Goal: Task Accomplishment & Management: Complete application form

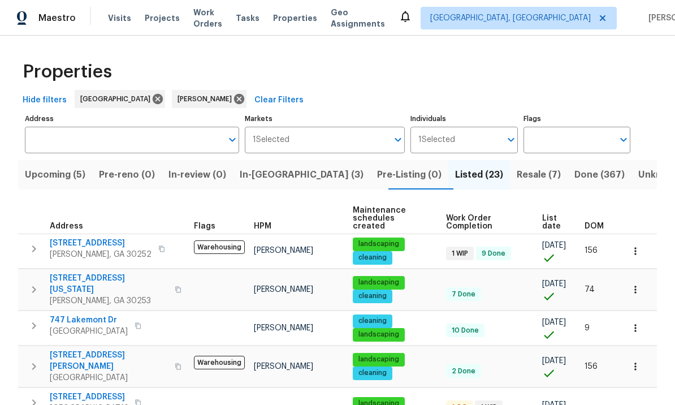
click at [275, 173] on span "In-[GEOGRAPHIC_DATA] (3)" at bounding box center [302, 175] width 124 height 16
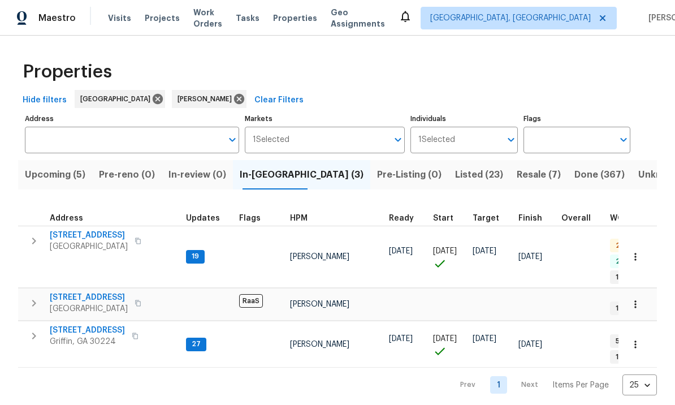
click at [85, 336] on span "Griffin, GA 30224" at bounding box center [87, 341] width 75 height 11
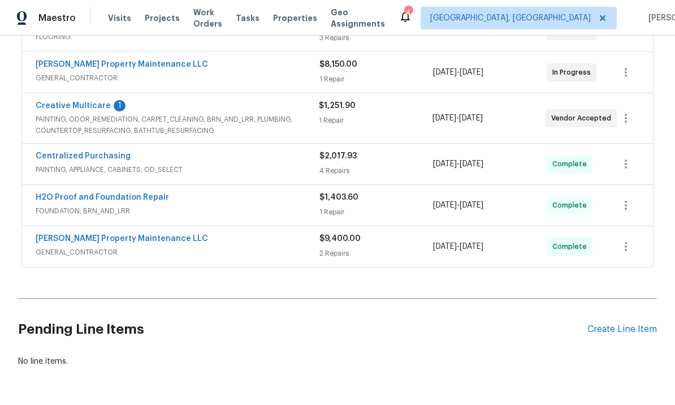
scroll to position [365, 0]
click at [614, 332] on div "Create Line Item" at bounding box center [622, 329] width 70 height 11
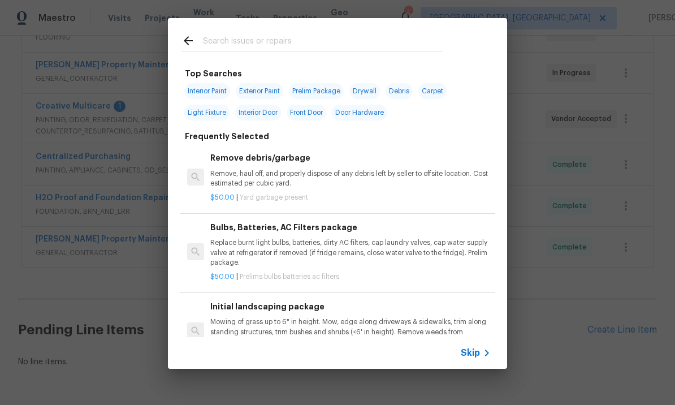
click at [257, 35] on input "text" at bounding box center [323, 42] width 240 height 17
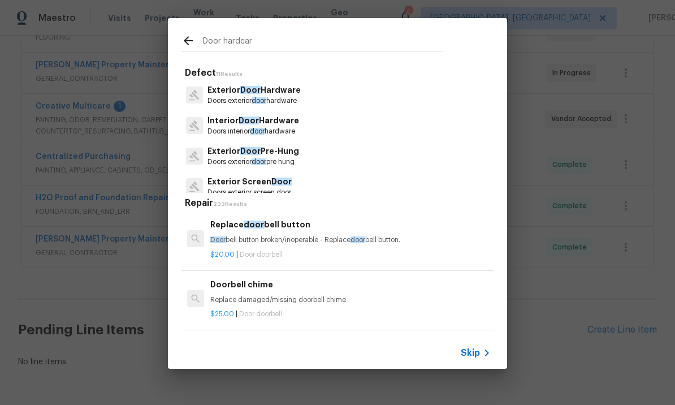
type input "Door hardeare"
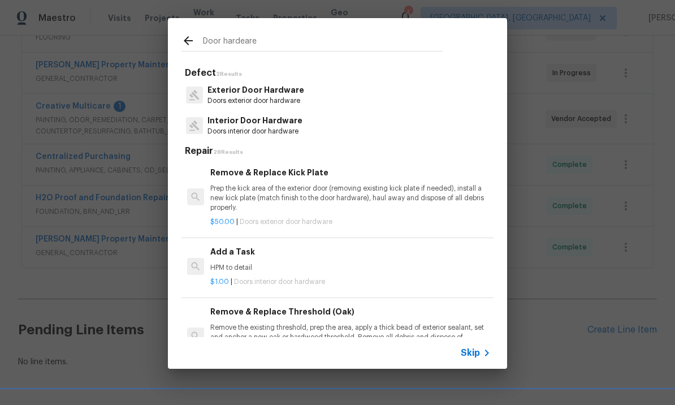
click at [269, 129] on p "Doors interior door hardware" at bounding box center [254, 132] width 95 height 10
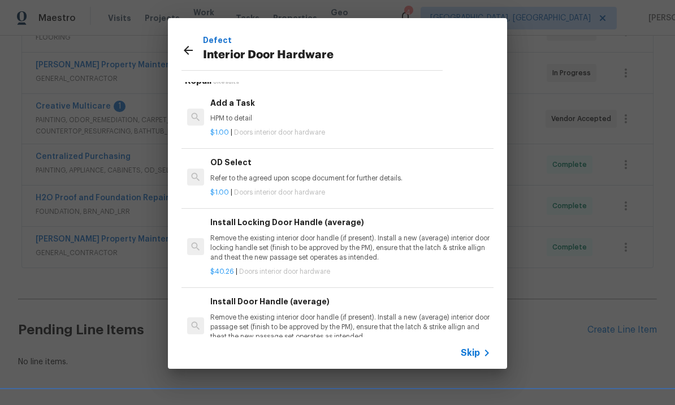
scroll to position [14, 0]
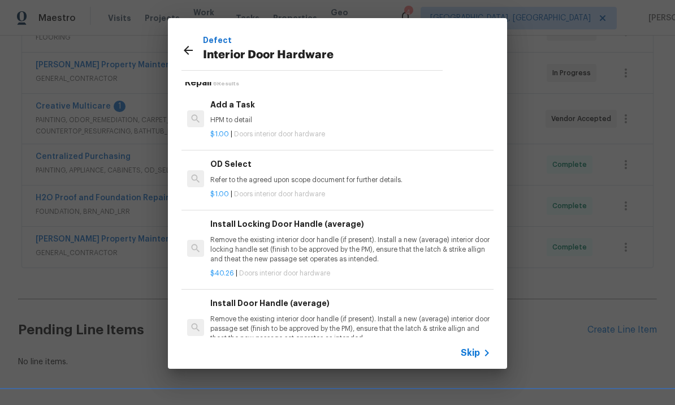
click at [267, 112] on div "Add a Task HPM to detail" at bounding box center [350, 111] width 280 height 27
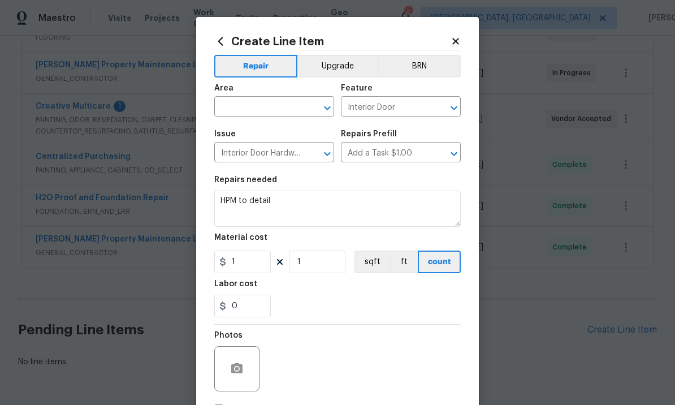
click at [258, 103] on input "text" at bounding box center [258, 108] width 88 height 18
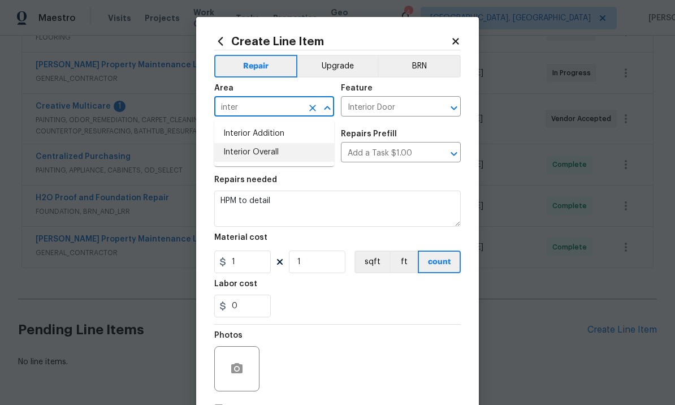
click at [272, 153] on li "Interior Overall" at bounding box center [274, 152] width 120 height 19
type input "Interior Overall"
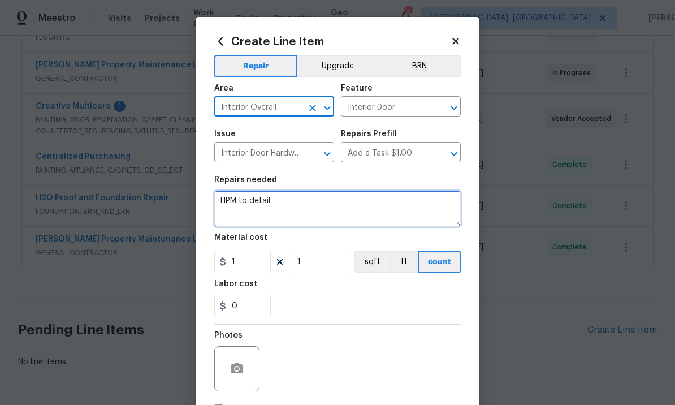
click at [310, 200] on textarea "HPM to detail" at bounding box center [337, 208] width 246 height 36
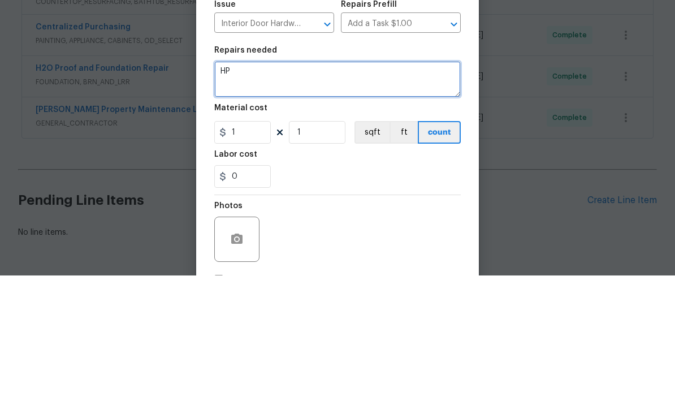
type textarea "H"
type textarea "Replace all door hardware handle, hinges, stop."
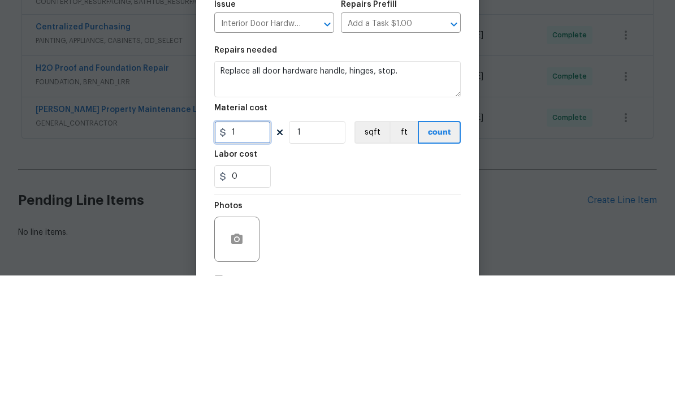
click at [262, 250] on input "1" at bounding box center [242, 261] width 57 height 23
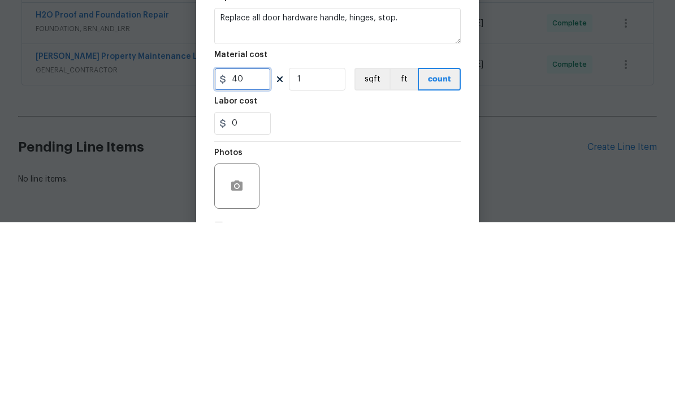
type input "40"
click at [323, 250] on input "1" at bounding box center [317, 261] width 57 height 23
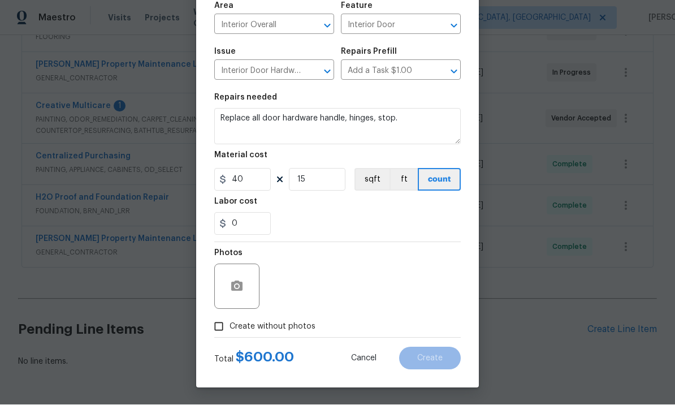
scroll to position [81, 0]
type input "15"
click at [240, 284] on icon "button" at bounding box center [236, 286] width 11 height 10
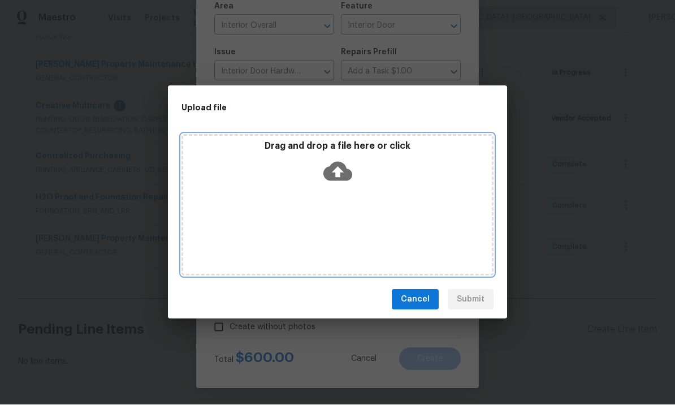
click at [343, 167] on icon at bounding box center [337, 171] width 29 height 19
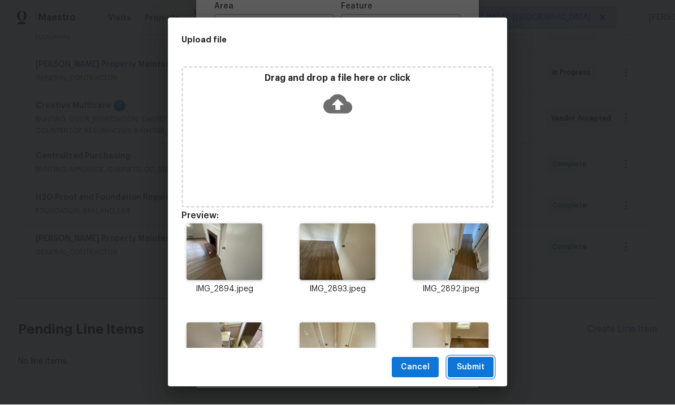
click at [476, 367] on span "Submit" at bounding box center [471, 368] width 28 height 14
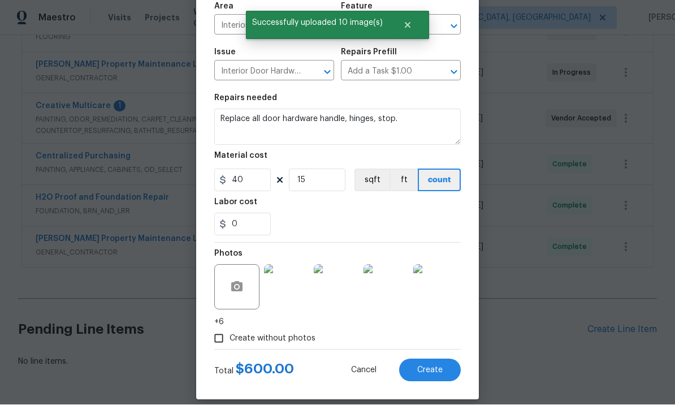
click at [428, 370] on span "Create" at bounding box center [429, 370] width 25 height 8
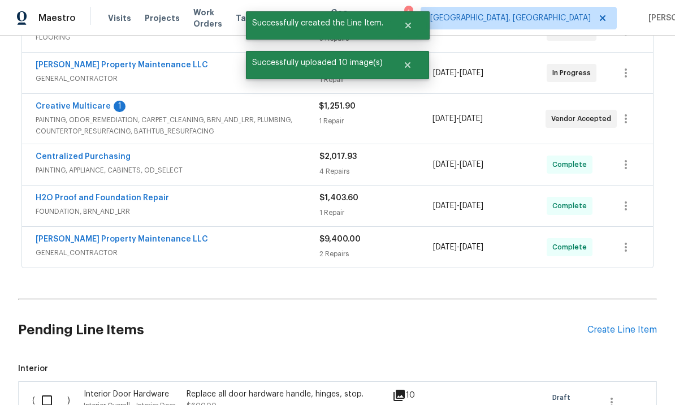
click at [616, 324] on div "Create Line Item" at bounding box center [622, 329] width 70 height 11
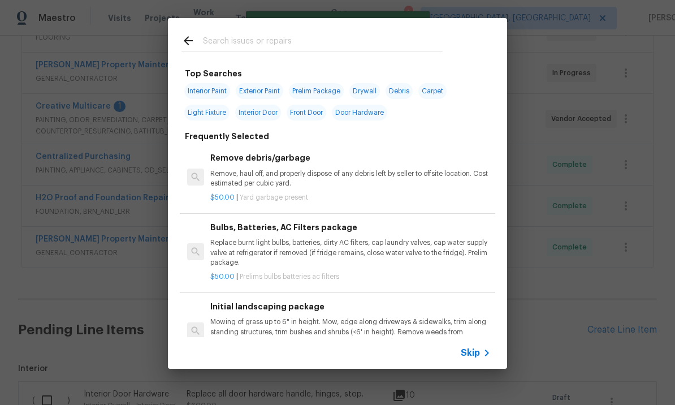
click at [259, 44] on input "text" at bounding box center [323, 42] width 240 height 17
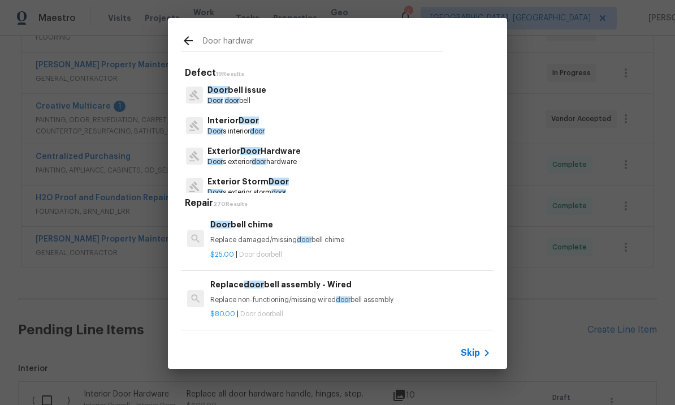
type input "Door hardware"
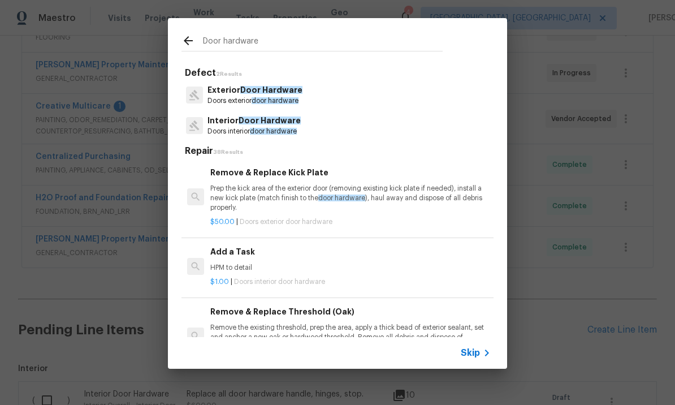
click at [261, 95] on p "Exterior Door Hardware" at bounding box center [254, 90] width 95 height 12
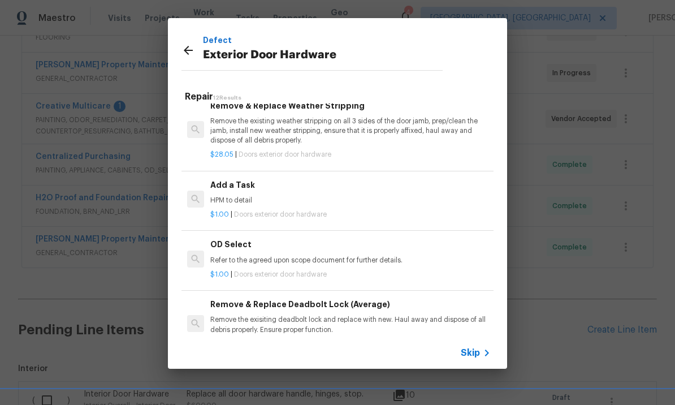
scroll to position [242, 0]
click at [245, 187] on div "Add a Task HPM to detail" at bounding box center [350, 190] width 280 height 27
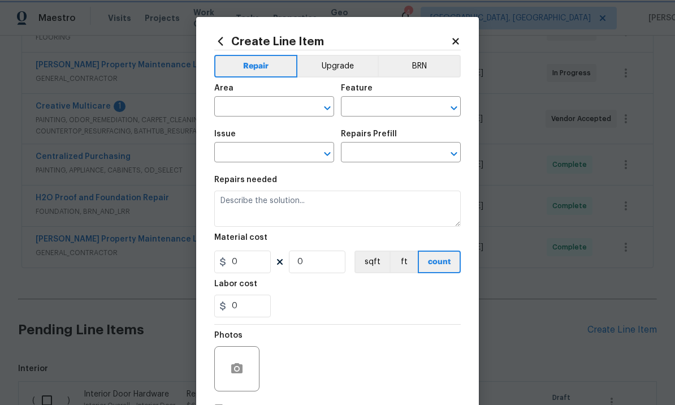
type input "Interior Door"
type input "Exterior Door Hardware"
type input "Add a Task $1.00"
type textarea "HPM to detail"
type input "1"
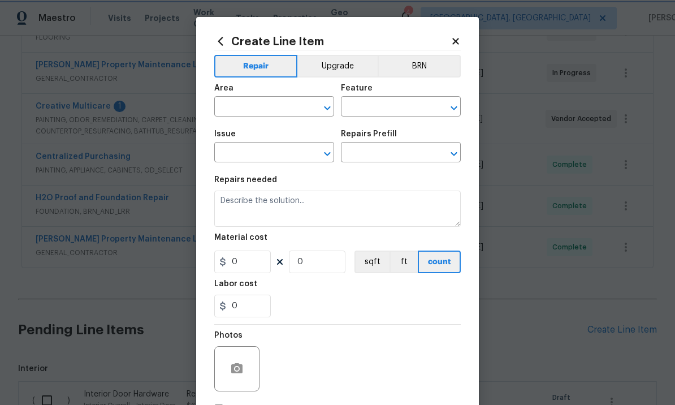
type input "1"
click at [268, 106] on input "text" at bounding box center [258, 108] width 88 height 18
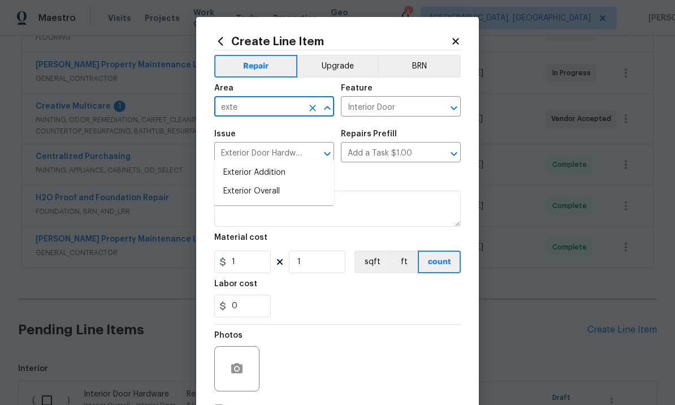
click at [276, 182] on li "Exterior Overall" at bounding box center [274, 191] width 120 height 19
type input "Exterior Overall"
click at [407, 108] on input "Interior Door" at bounding box center [385, 108] width 88 height 18
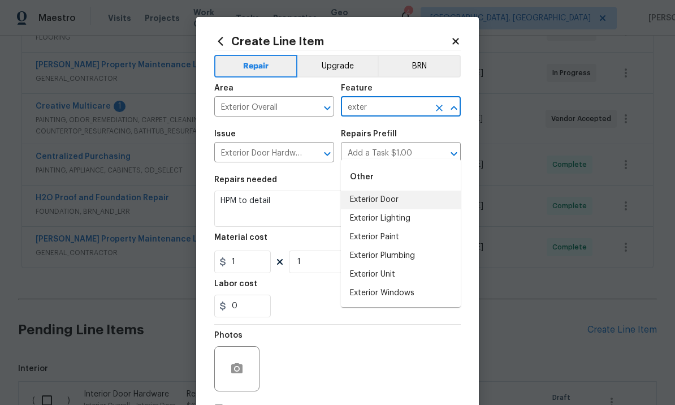
click at [398, 190] on li "Exterior Door" at bounding box center [401, 199] width 120 height 19
type input "Exterior Door"
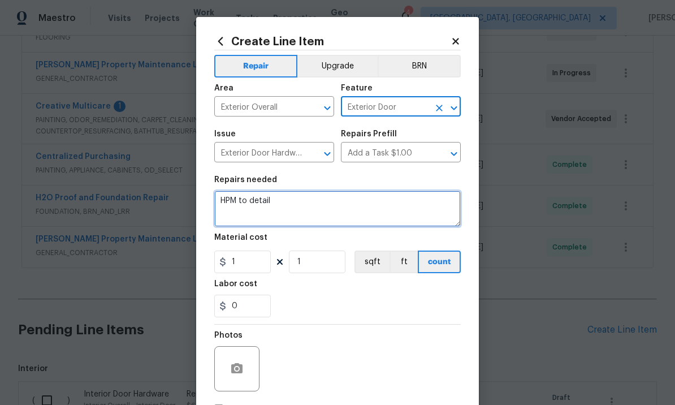
click at [303, 208] on textarea "HPM to detail" at bounding box center [337, 208] width 246 height 36
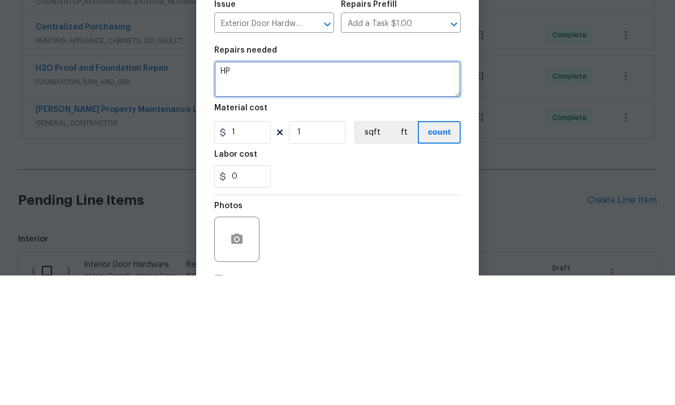
type textarea "H"
type textarea "Replace dead bolt and handle on exterior doors. Including new French door in be…"
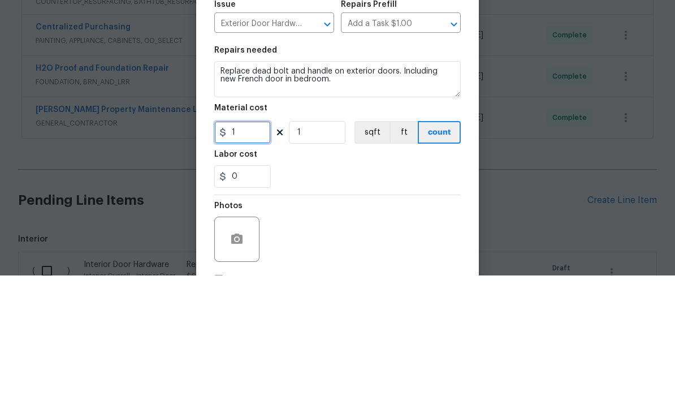
click at [252, 250] on input "1" at bounding box center [242, 261] width 57 height 23
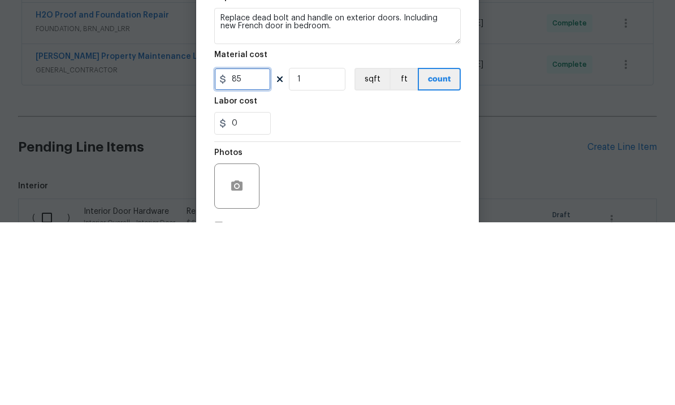
type input "85"
click at [321, 250] on input "1" at bounding box center [317, 261] width 57 height 23
type input "4"
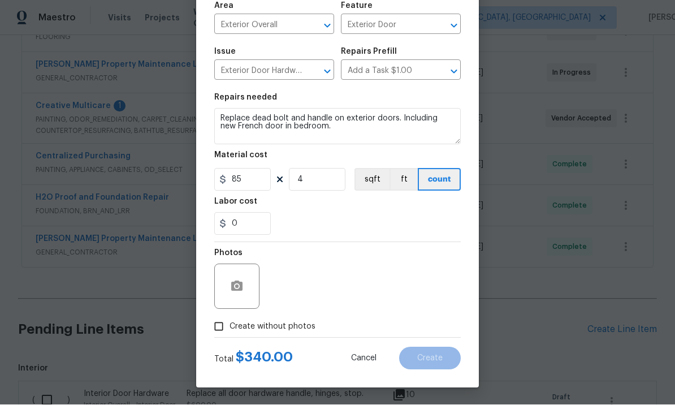
scroll to position [80, 0]
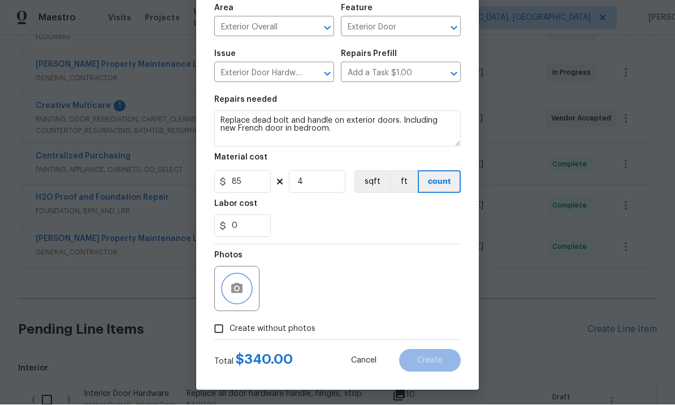
click at [240, 286] on icon "button" at bounding box center [236, 288] width 11 height 10
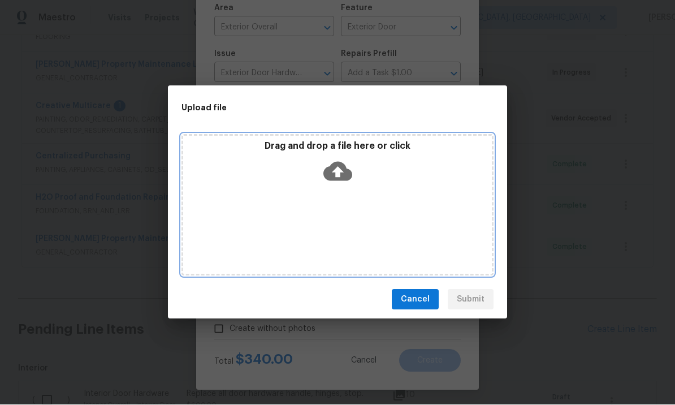
click at [348, 170] on icon at bounding box center [337, 171] width 29 height 19
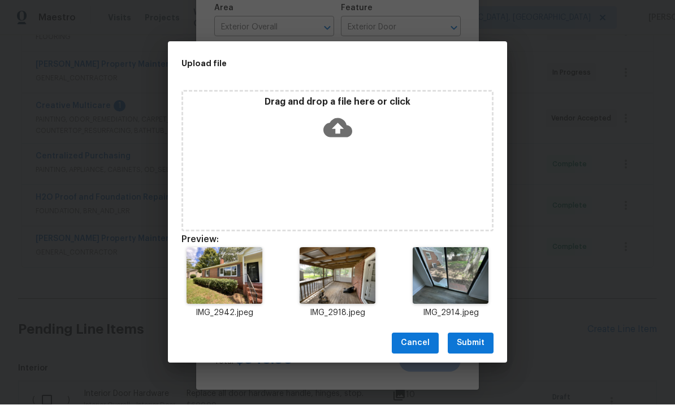
click at [473, 342] on span "Submit" at bounding box center [471, 343] width 28 height 14
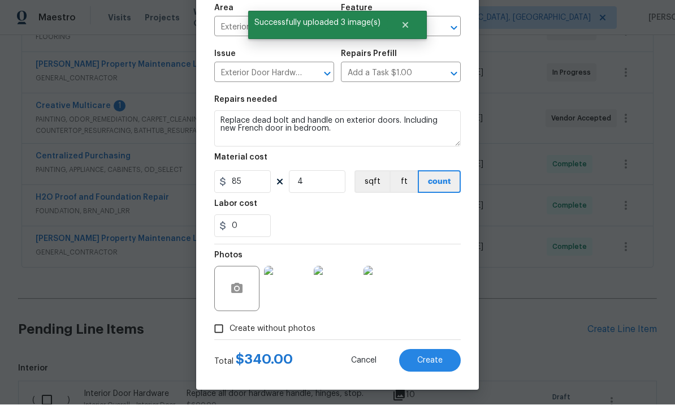
click at [430, 357] on span "Create" at bounding box center [429, 361] width 25 height 8
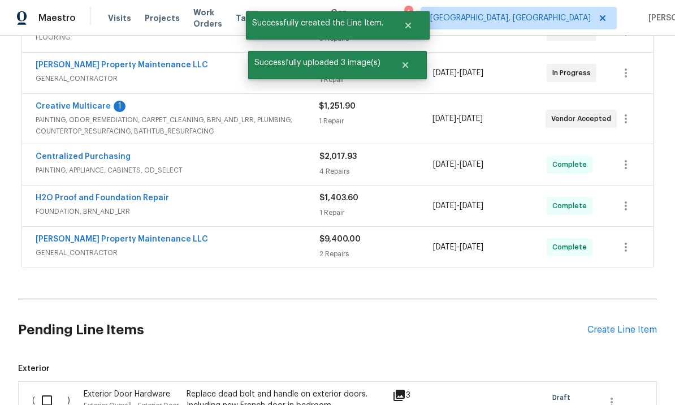
click at [613, 324] on div "Create Line Item" at bounding box center [622, 329] width 70 height 11
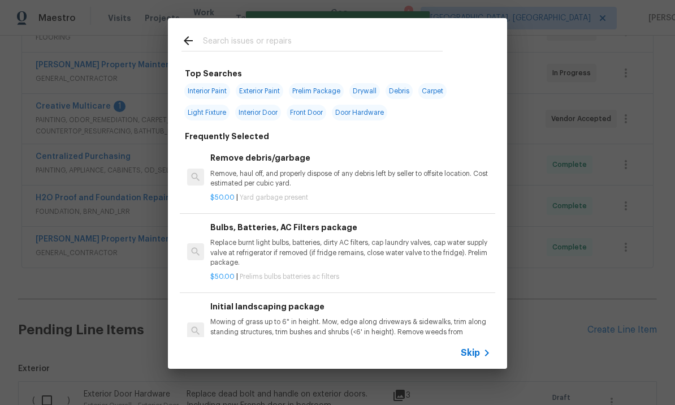
click at [257, 39] on input "text" at bounding box center [323, 42] width 240 height 17
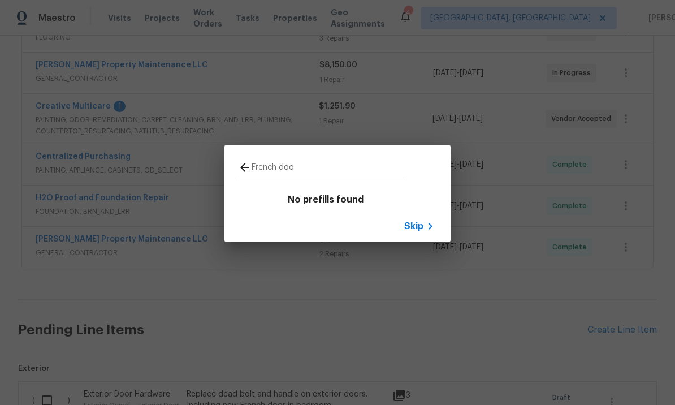
type input "French door"
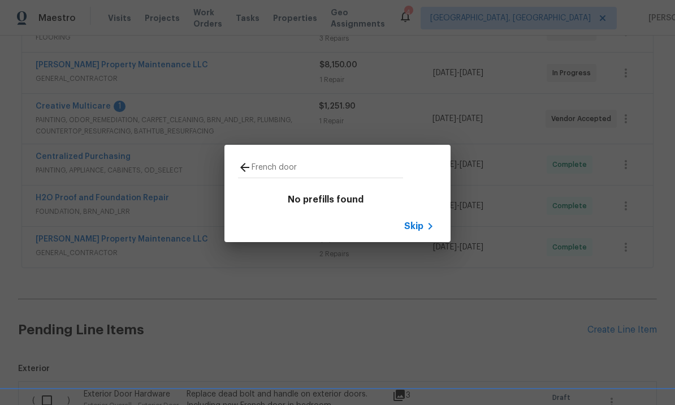
click at [418, 227] on span "Skip" at bounding box center [413, 225] width 19 height 11
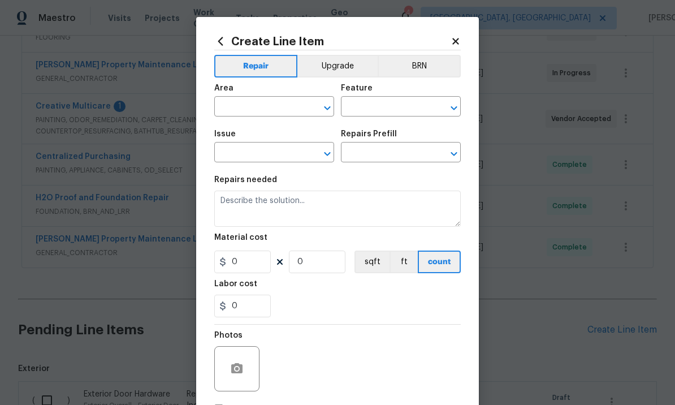
click at [278, 110] on input "text" at bounding box center [258, 108] width 88 height 18
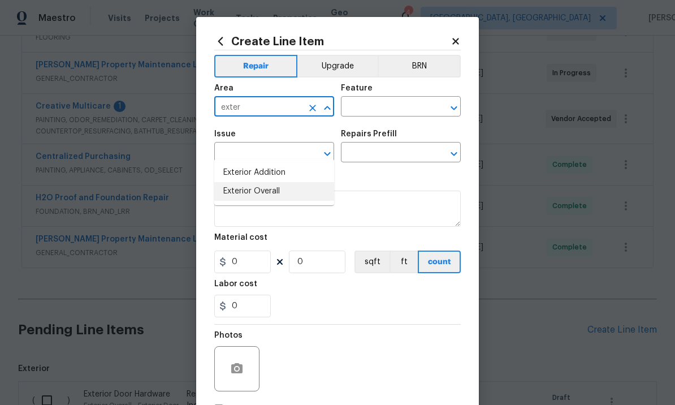
click at [264, 182] on li "Exterior Overall" at bounding box center [274, 191] width 120 height 19
type input "Exterior Overall"
click at [367, 106] on input "text" at bounding box center [385, 108] width 88 height 18
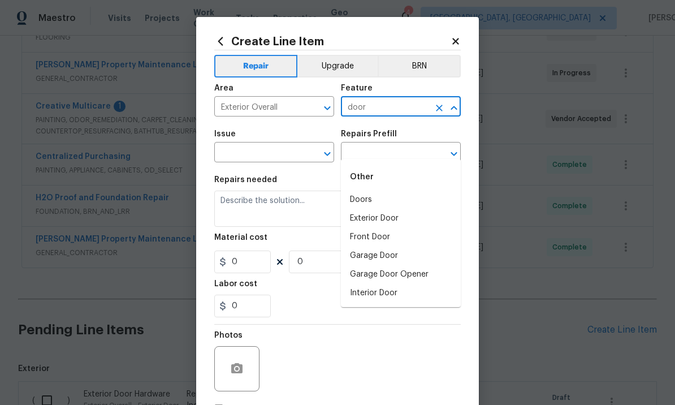
click at [395, 209] on li "Exterior Door" at bounding box center [401, 218] width 120 height 19
type input "Exterior Door"
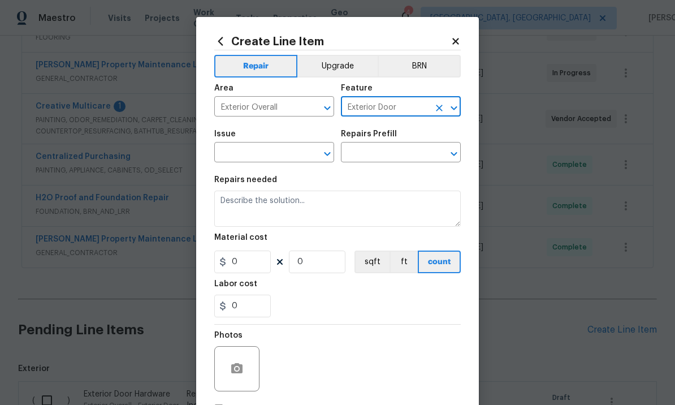
click at [279, 154] on input "text" at bounding box center [258, 154] width 88 height 18
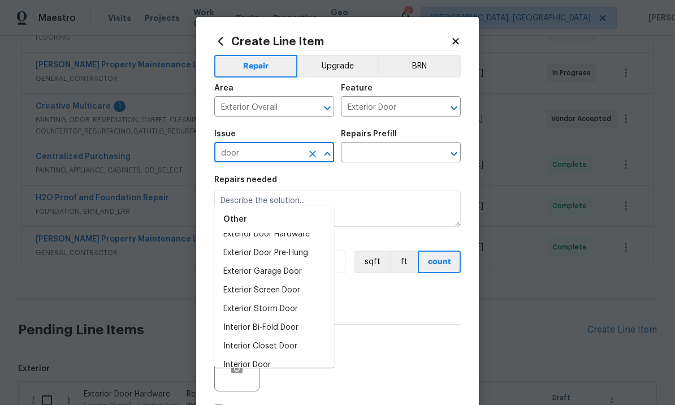
scroll to position [30, 0]
click at [295, 245] on li "Exterior Door Pre-Hung" at bounding box center [274, 254] width 120 height 19
type input "Exterior Door Pre-Hung"
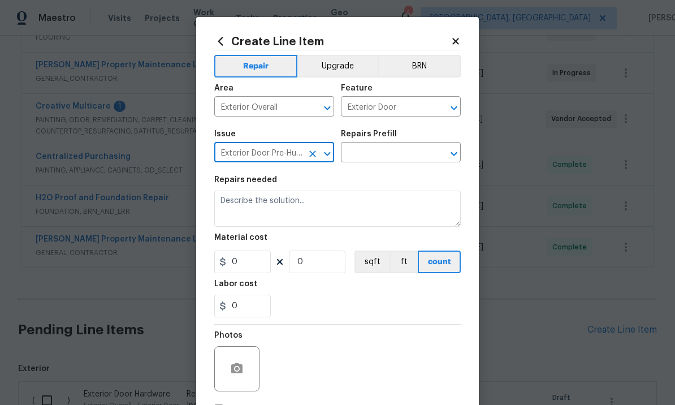
click at [379, 155] on input "text" at bounding box center [385, 154] width 88 height 18
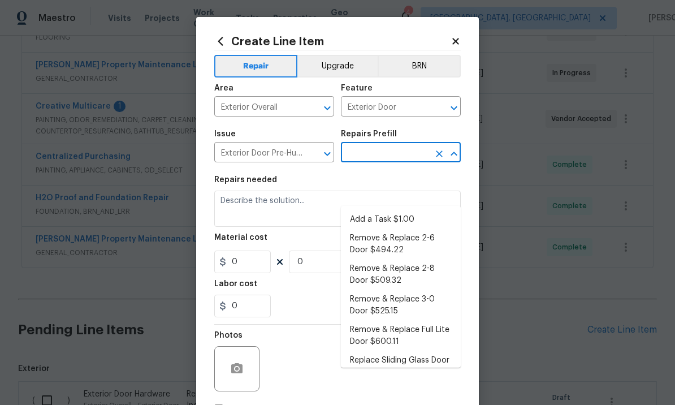
scroll to position [0, 0]
click at [399, 210] on li "Add a Task $1.00" at bounding box center [401, 219] width 120 height 19
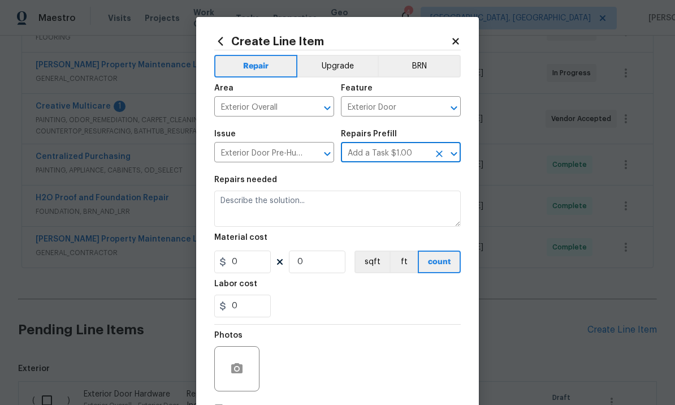
type input "Add a Task $1.00"
type input "Interior Door"
type textarea "HPM to detail"
type input "1"
type input "Add a Task $1.00"
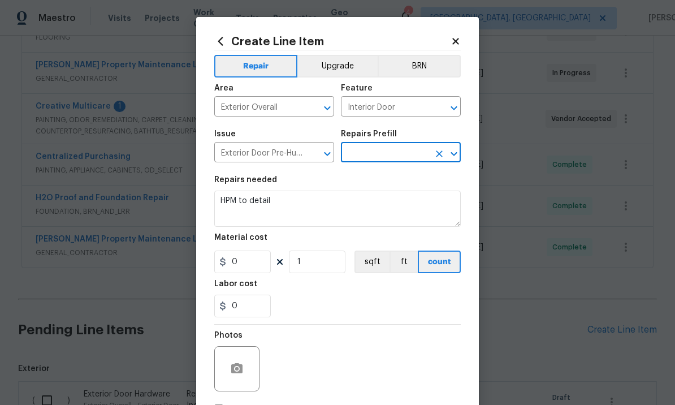
type input "1"
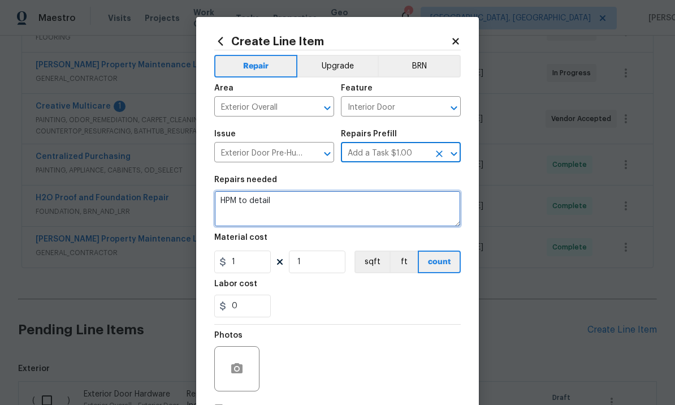
click at [342, 207] on textarea "HPM to detail" at bounding box center [337, 208] width 246 height 36
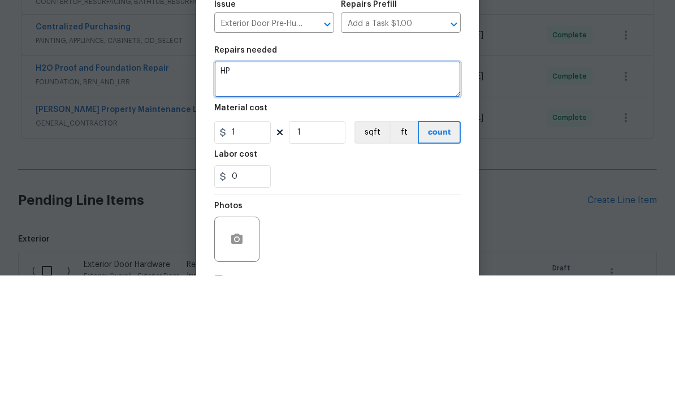
type textarea "H"
type textarea "R"
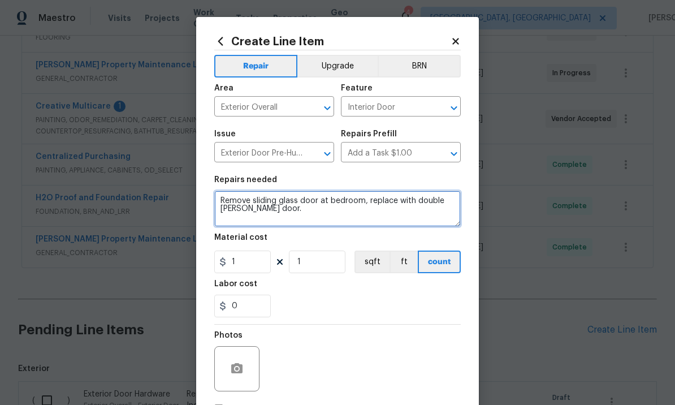
type textarea "Remove sliding glass door at bedroom, replace with double hung French door."
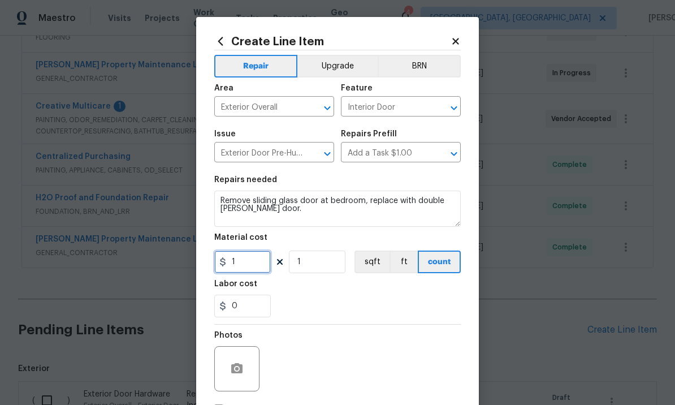
click at [253, 258] on input "1" at bounding box center [242, 261] width 57 height 23
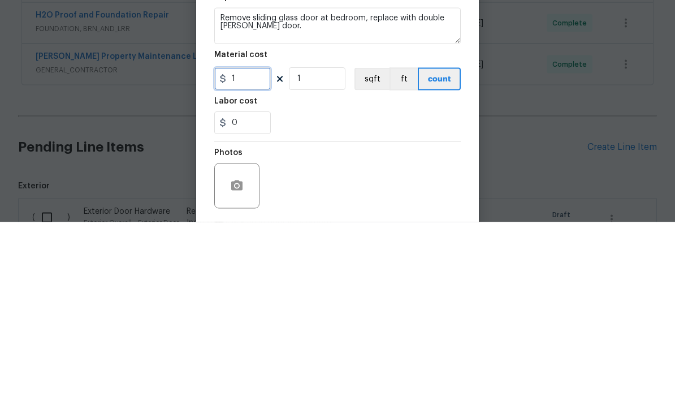
click at [253, 250] on input "1" at bounding box center [242, 261] width 57 height 23
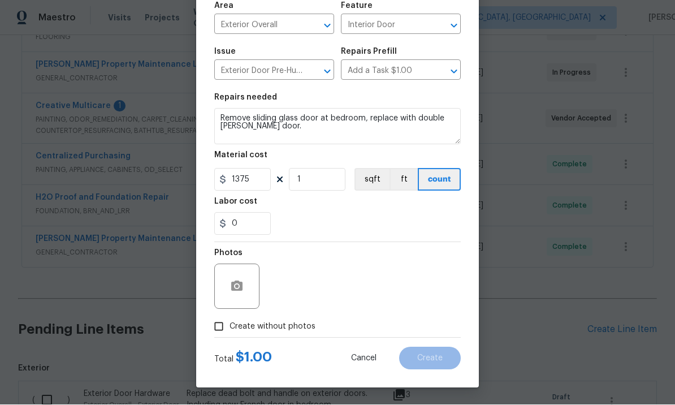
scroll to position [84, 0]
type input "1375"
click at [245, 288] on button "button" at bounding box center [236, 286] width 27 height 27
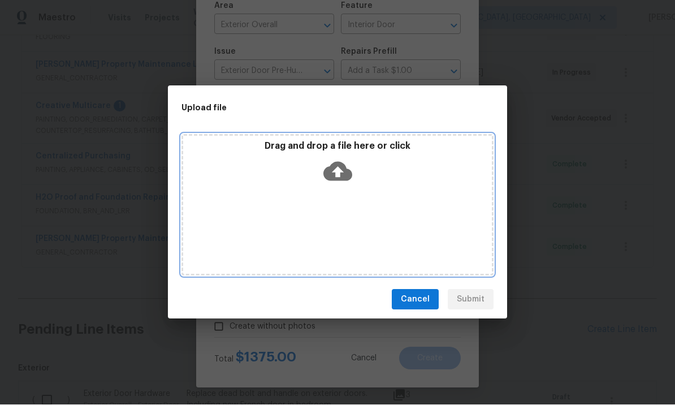
click at [343, 180] on icon at bounding box center [337, 171] width 29 height 19
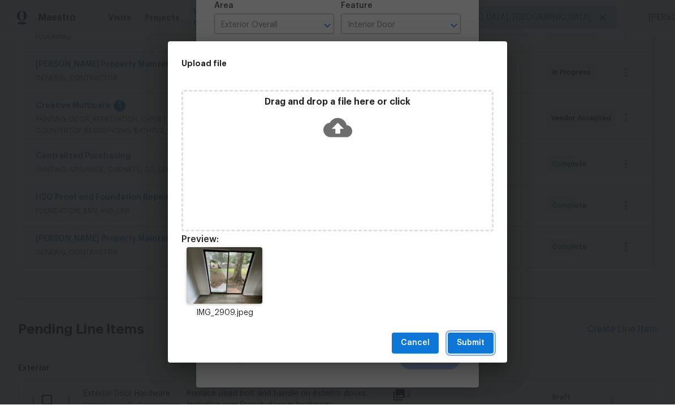
click at [477, 342] on span "Submit" at bounding box center [471, 343] width 28 height 14
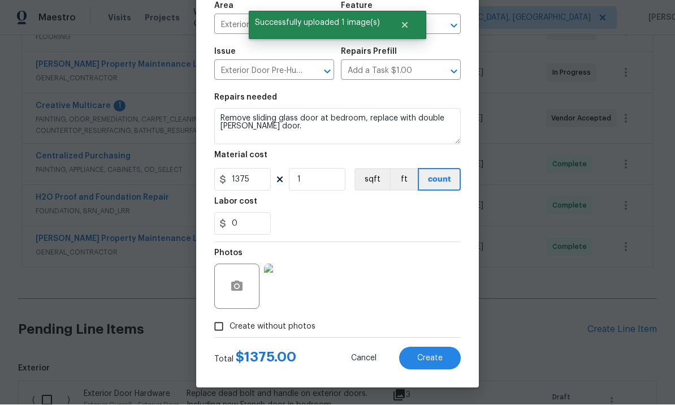
click at [429, 358] on span "Create" at bounding box center [429, 358] width 25 height 8
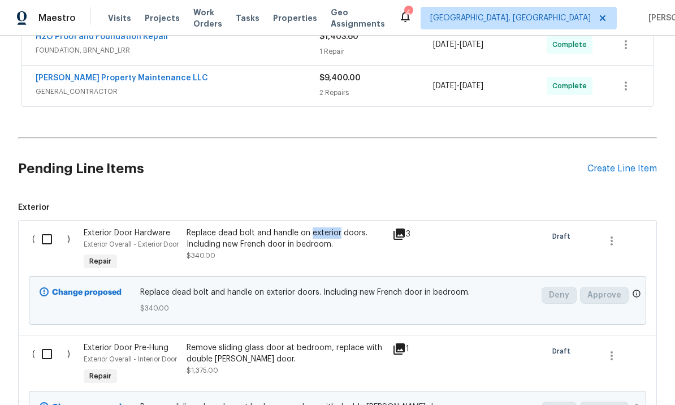
scroll to position [526, 0]
click at [622, 167] on div "Create Line Item" at bounding box center [622, 168] width 70 height 11
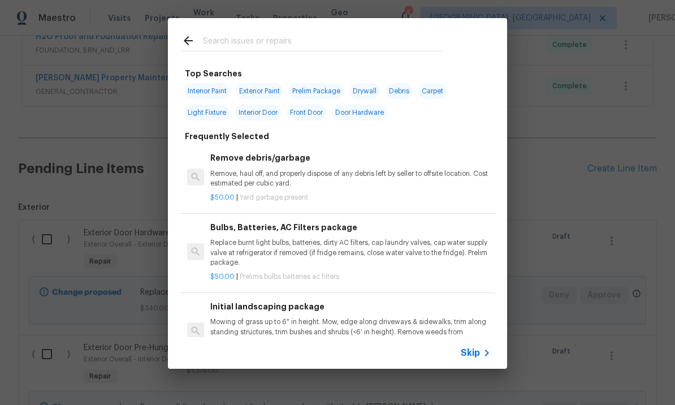
click at [240, 40] on input "text" at bounding box center [323, 42] width 240 height 17
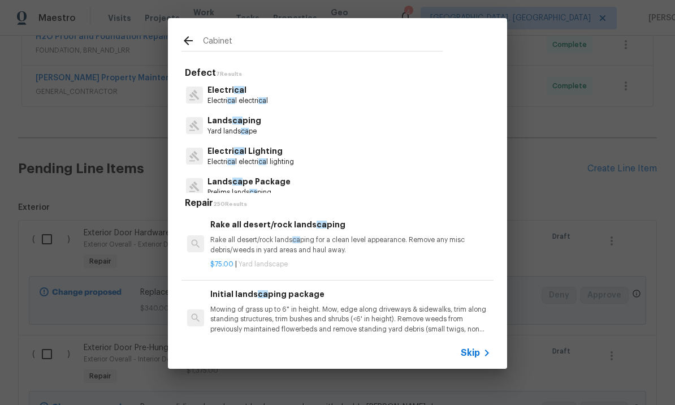
type input "Cabinets"
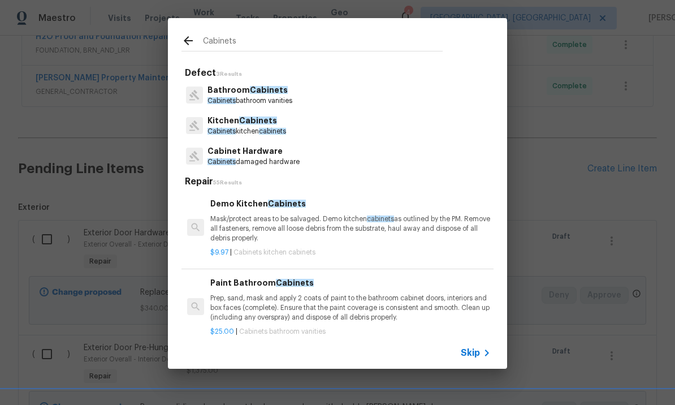
click at [263, 125] on p "Kitchen Cabinets" at bounding box center [246, 121] width 79 height 12
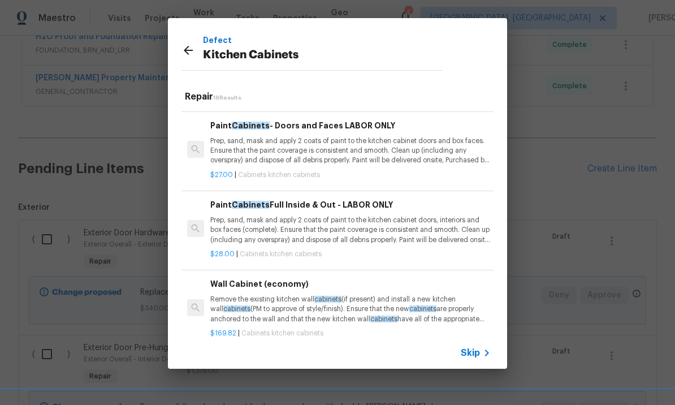
scroll to position [230, 0]
click at [331, 218] on p "Prep, sand, mask and apply 2 coats of paint to the kitchen cabinet doors, inter…" at bounding box center [350, 230] width 280 height 29
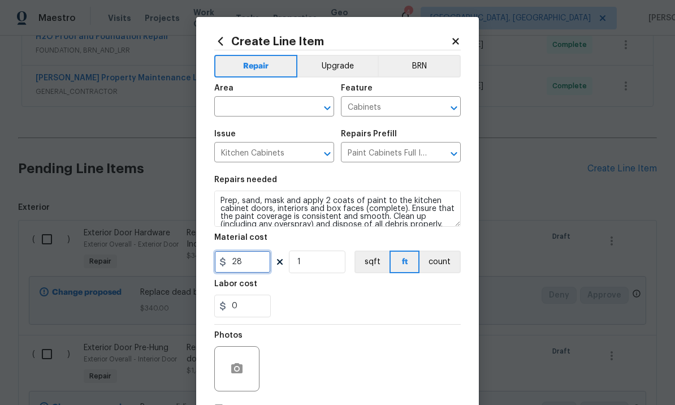
click at [259, 273] on input "28" at bounding box center [242, 261] width 57 height 23
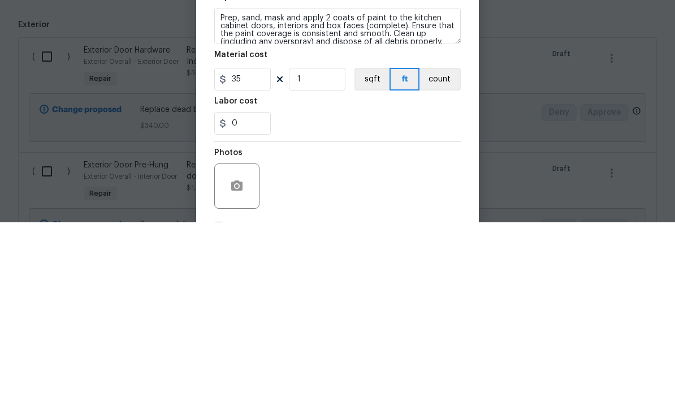
scroll to position [39, 0]
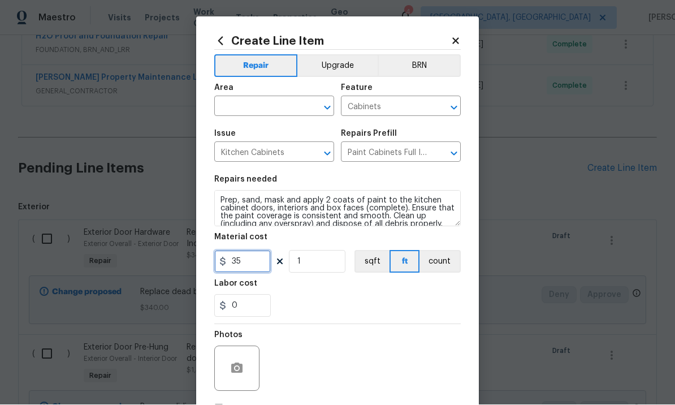
type input "35"
click at [270, 105] on input "text" at bounding box center [258, 108] width 88 height 18
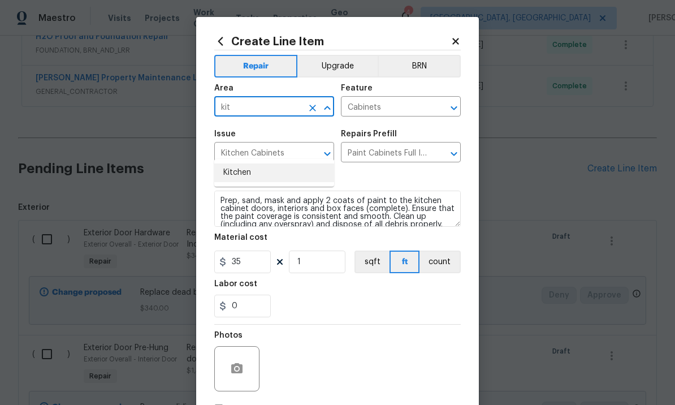
click at [256, 163] on li "Kitchen" at bounding box center [274, 172] width 120 height 19
type input "Kitchen"
click at [320, 268] on input "1" at bounding box center [317, 261] width 57 height 23
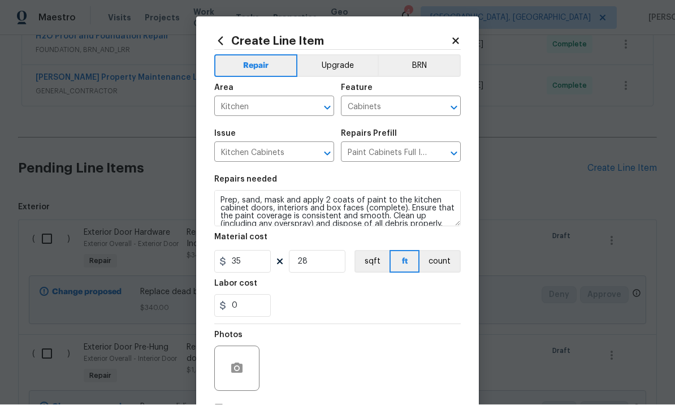
scroll to position [-1, 0]
click at [334, 267] on input "28" at bounding box center [317, 261] width 57 height 23
type input "30"
click at [242, 362] on button "button" at bounding box center [236, 368] width 27 height 27
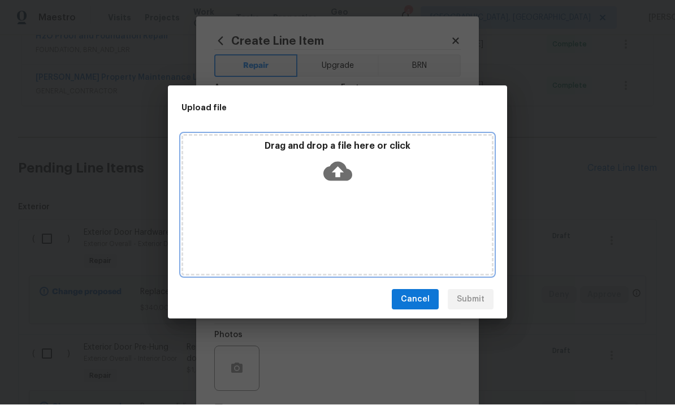
click at [343, 171] on icon at bounding box center [337, 171] width 29 height 19
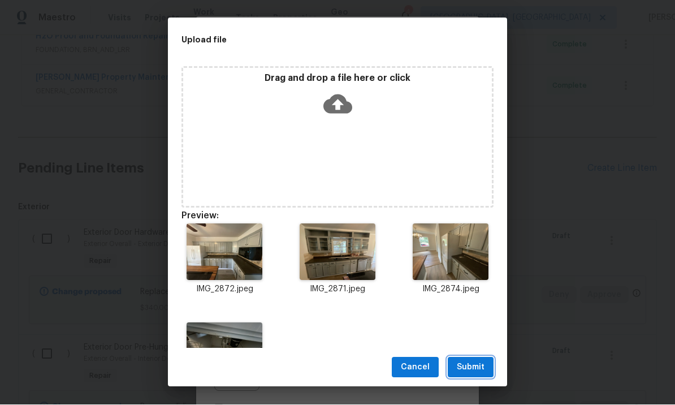
click at [477, 367] on span "Submit" at bounding box center [471, 368] width 28 height 14
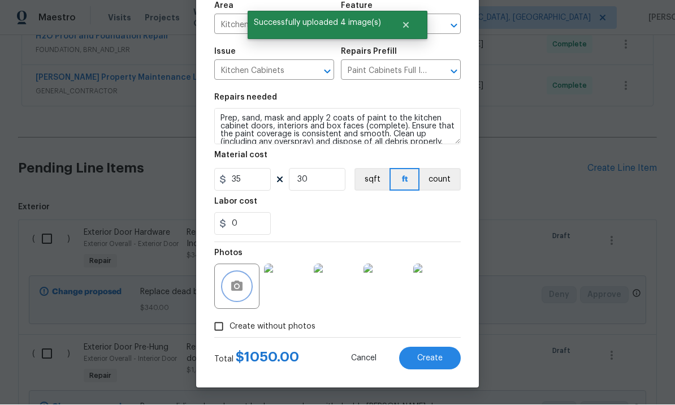
scroll to position [84, 0]
click at [432, 356] on span "Create" at bounding box center [429, 358] width 25 height 8
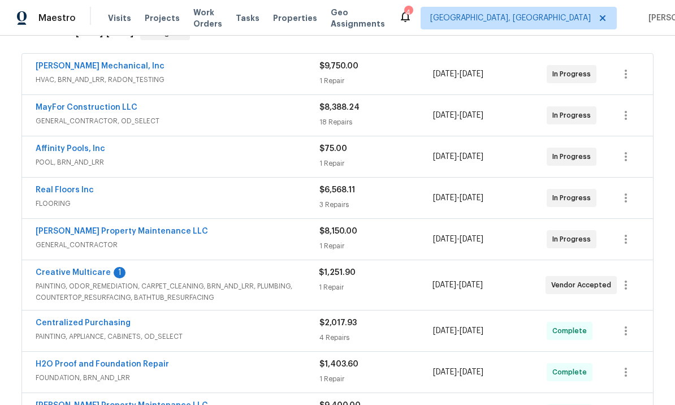
scroll to position [187, 0]
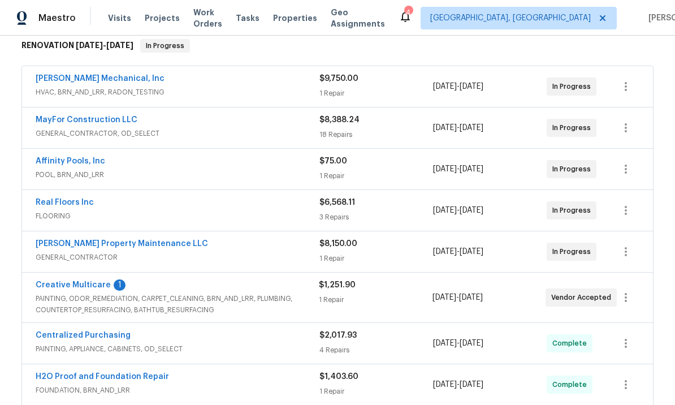
click at [98, 281] on link "Creative Multicare" at bounding box center [73, 285] width 75 height 8
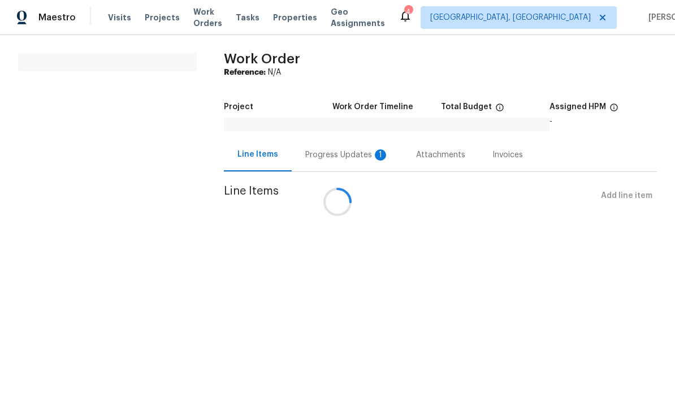
scroll to position [1, 0]
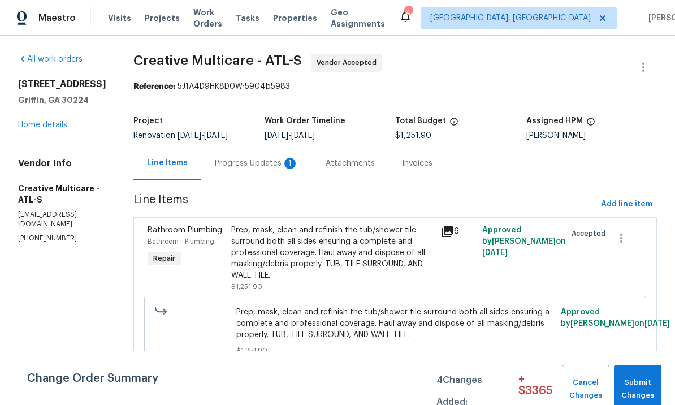
click at [292, 169] on div "Progress Updates 1" at bounding box center [257, 163] width 84 height 11
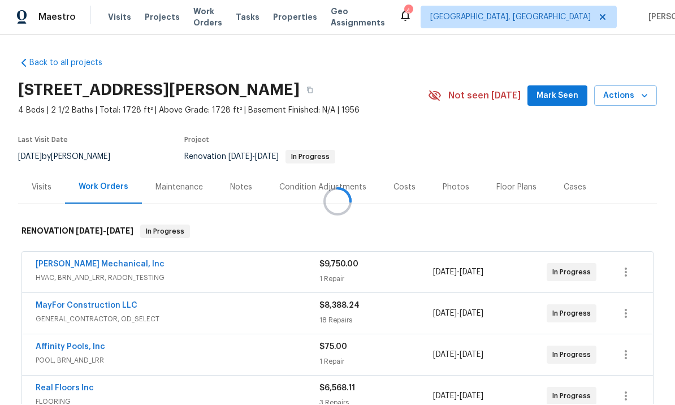
scroll to position [2, 0]
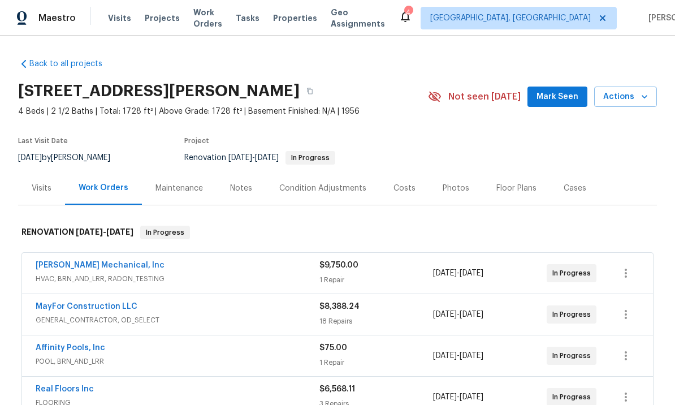
click at [562, 98] on span "Mark Seen" at bounding box center [557, 97] width 42 height 14
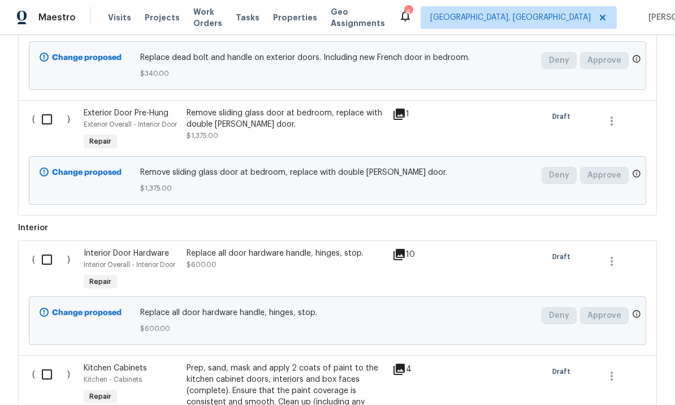
scroll to position [755, 0]
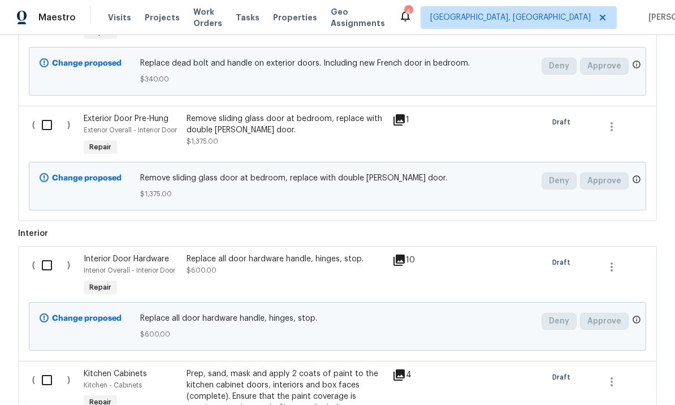
click at [207, 267] on span "$600.00" at bounding box center [202, 270] width 30 height 7
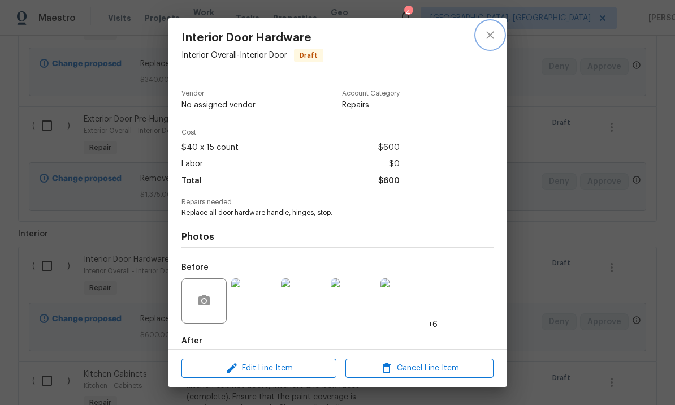
click at [493, 36] on icon "close" at bounding box center [490, 35] width 14 height 14
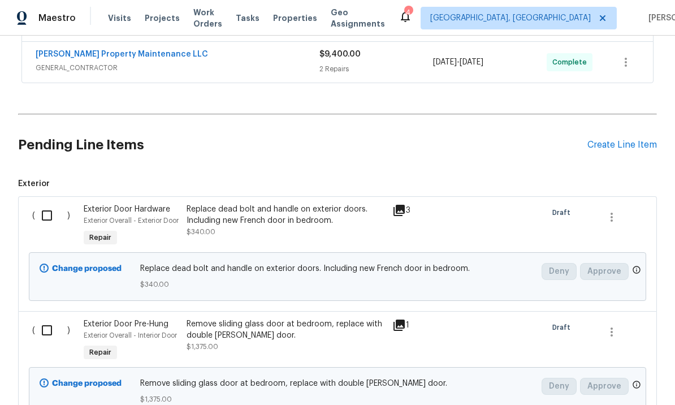
scroll to position [548, 0]
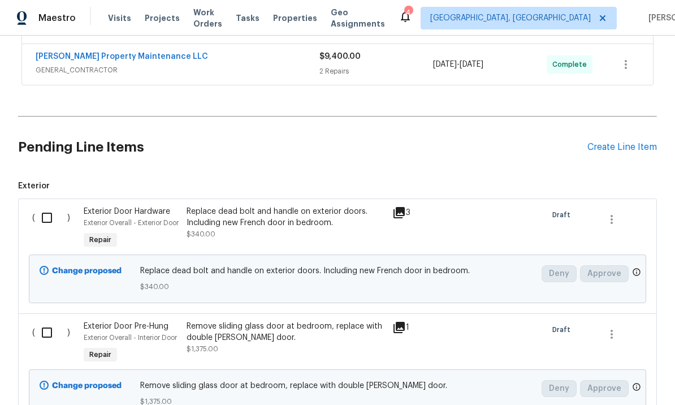
click at [628, 142] on div "Create Line Item" at bounding box center [622, 147] width 70 height 11
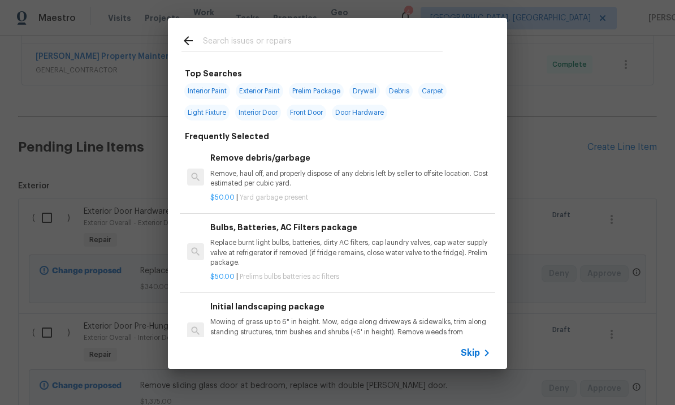
click at [246, 40] on input "text" at bounding box center [323, 42] width 240 height 17
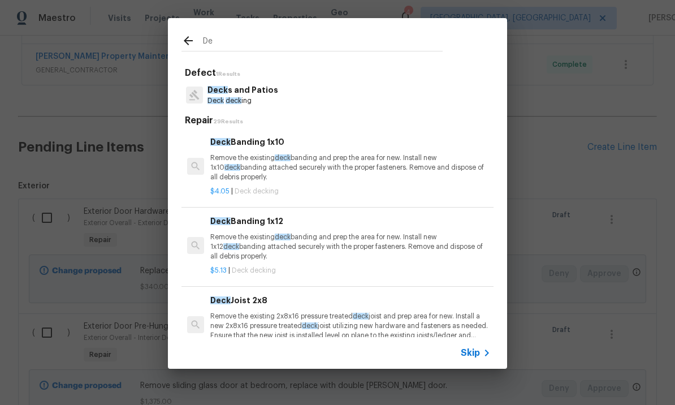
type input "D"
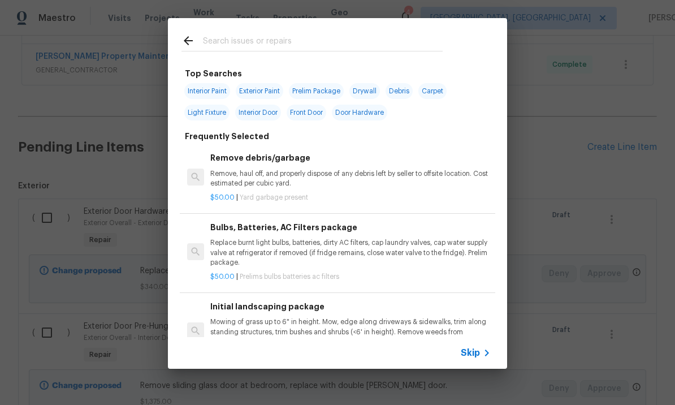
click at [257, 45] on input "text" at bounding box center [323, 42] width 240 height 17
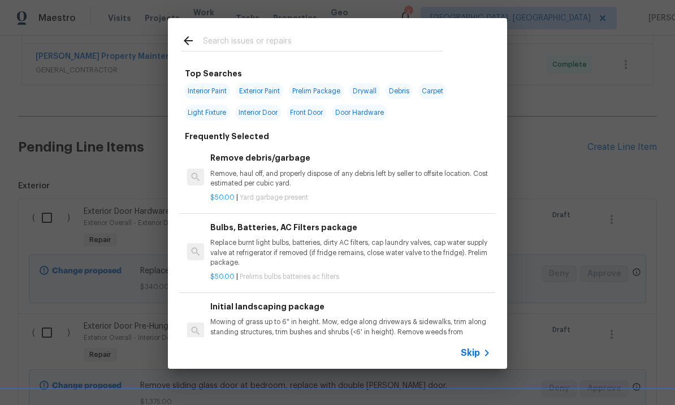
click at [258, 91] on span "Exterior Paint" at bounding box center [259, 91] width 47 height 16
type input "Exterior Paint"
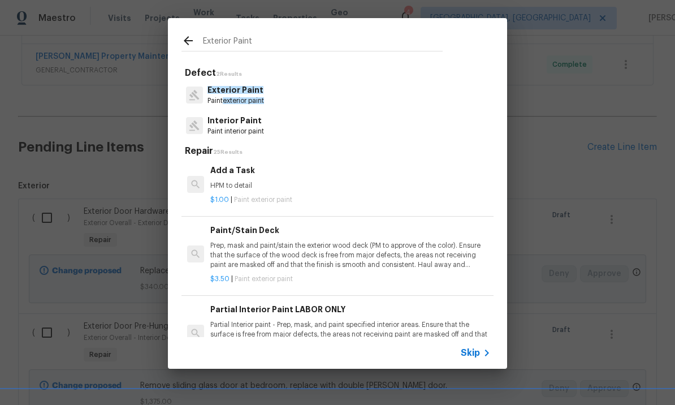
scroll to position [365, 0]
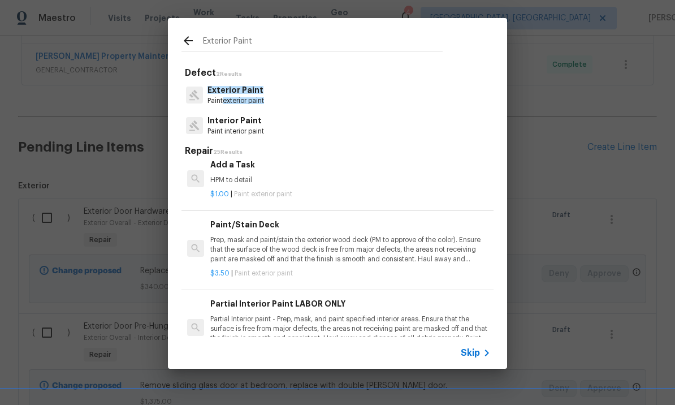
click at [303, 254] on p "Prep, mask and paint/stain the exterior wood deck (PM to approve of the color).…" at bounding box center [350, 249] width 280 height 29
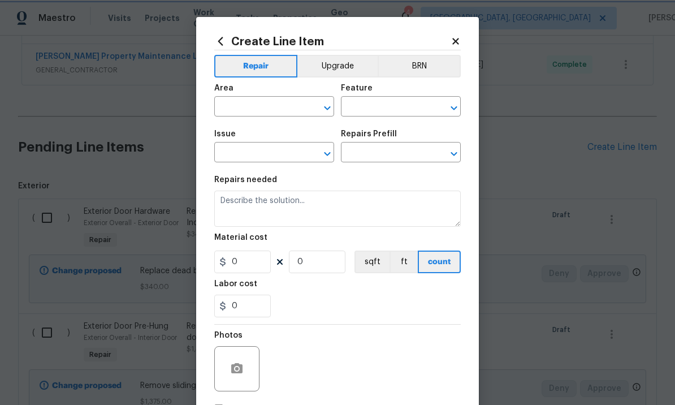
type input "Overall Paint"
type input "Exterior Paint"
type input "Paint/Stain Deck $3.50"
type textarea "Prep, mask and paint/stain the exterior wood deck (PM to approve of the color).…"
type input "3.5"
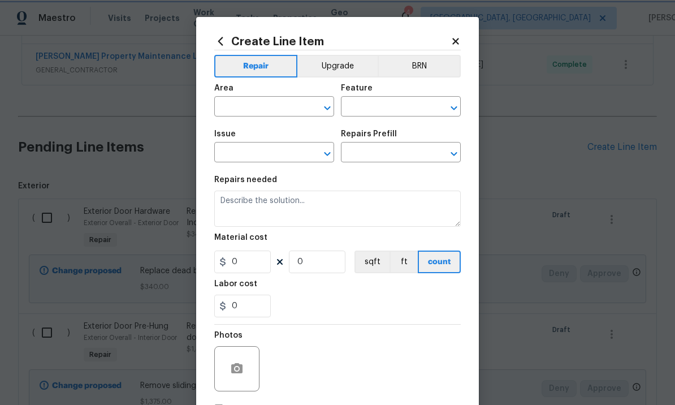
type input "1"
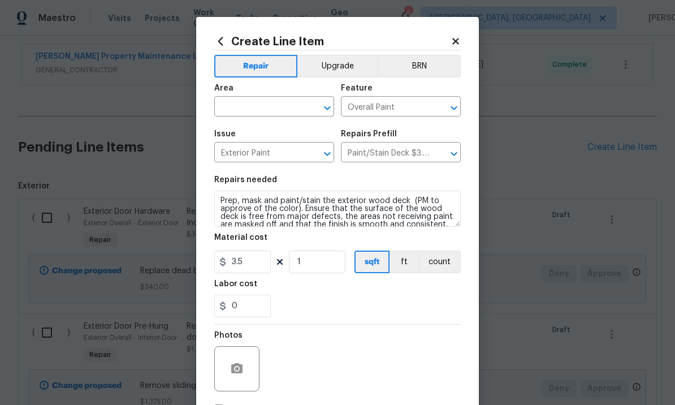
click at [265, 110] on input "text" at bounding box center [258, 108] width 88 height 18
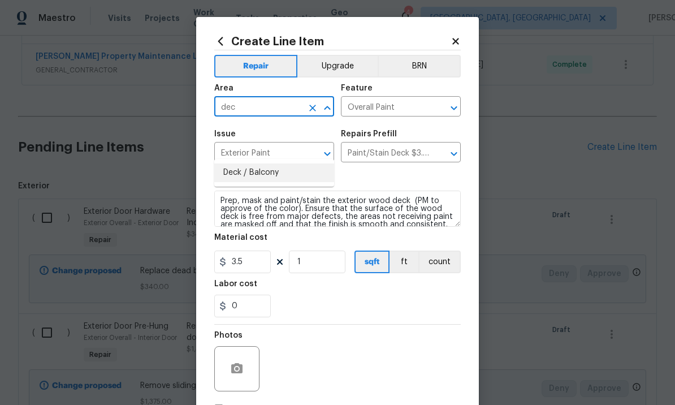
click at [254, 163] on li "Deck / Balcony" at bounding box center [274, 172] width 120 height 19
type input "Deck / Balcony"
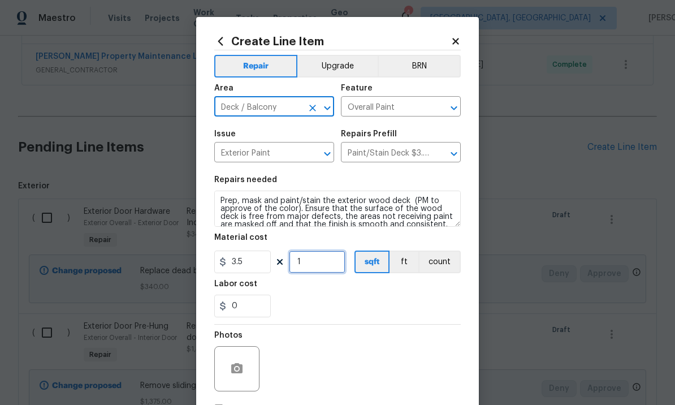
click at [318, 263] on input "1" at bounding box center [317, 261] width 57 height 23
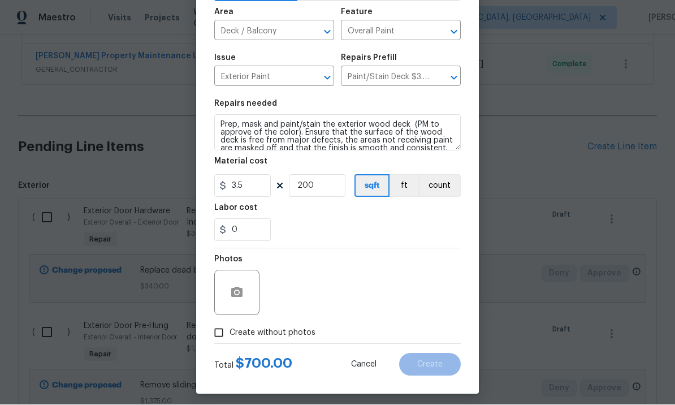
scroll to position [70, 0]
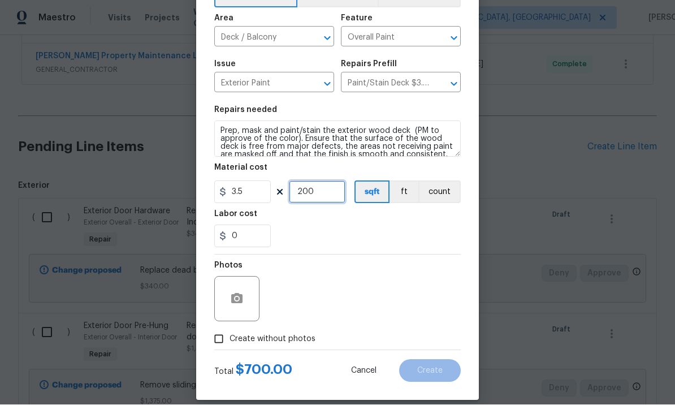
type input "200"
click at [242, 300] on icon "button" at bounding box center [236, 298] width 11 height 10
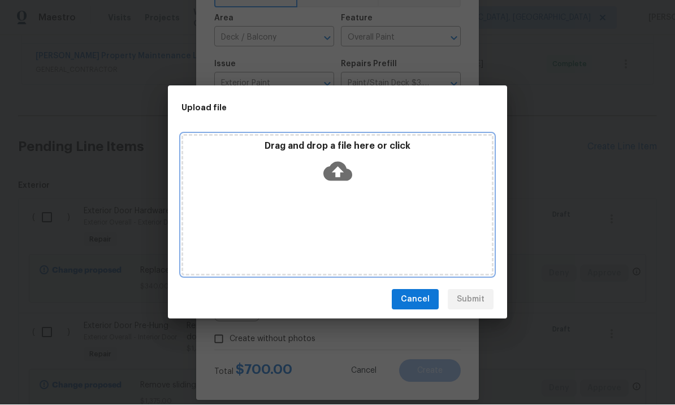
click at [343, 168] on icon at bounding box center [337, 171] width 29 height 19
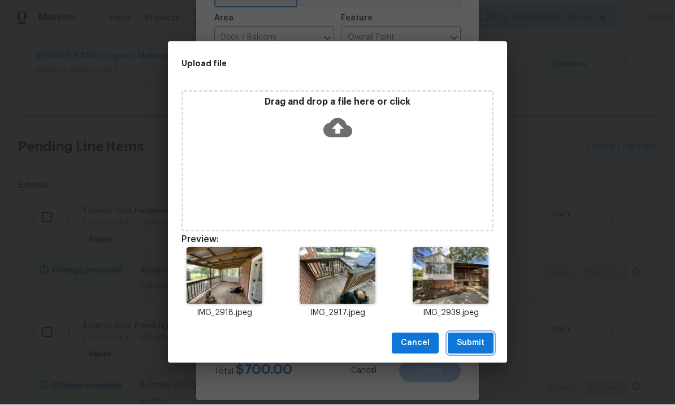
click at [474, 344] on span "Submit" at bounding box center [471, 343] width 28 height 14
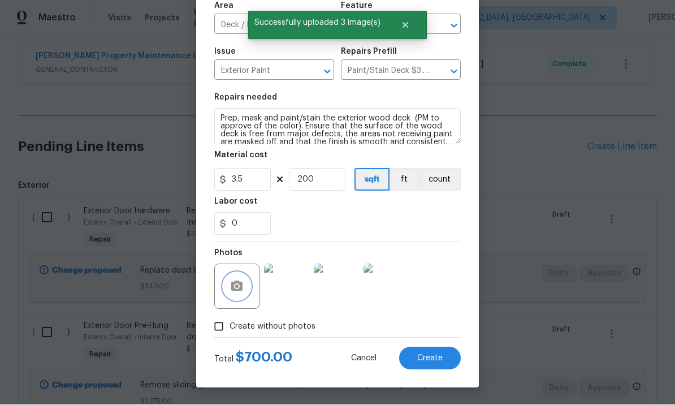
scroll to position [84, 0]
click at [439, 359] on span "Create" at bounding box center [429, 358] width 25 height 8
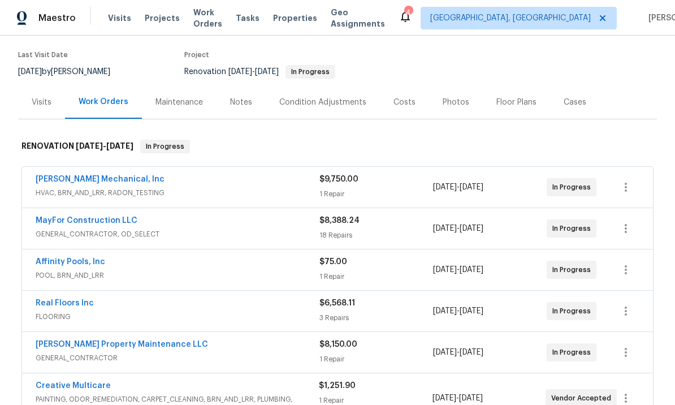
scroll to position [79, 0]
